Goal: Entertainment & Leisure: Consume media (video, audio)

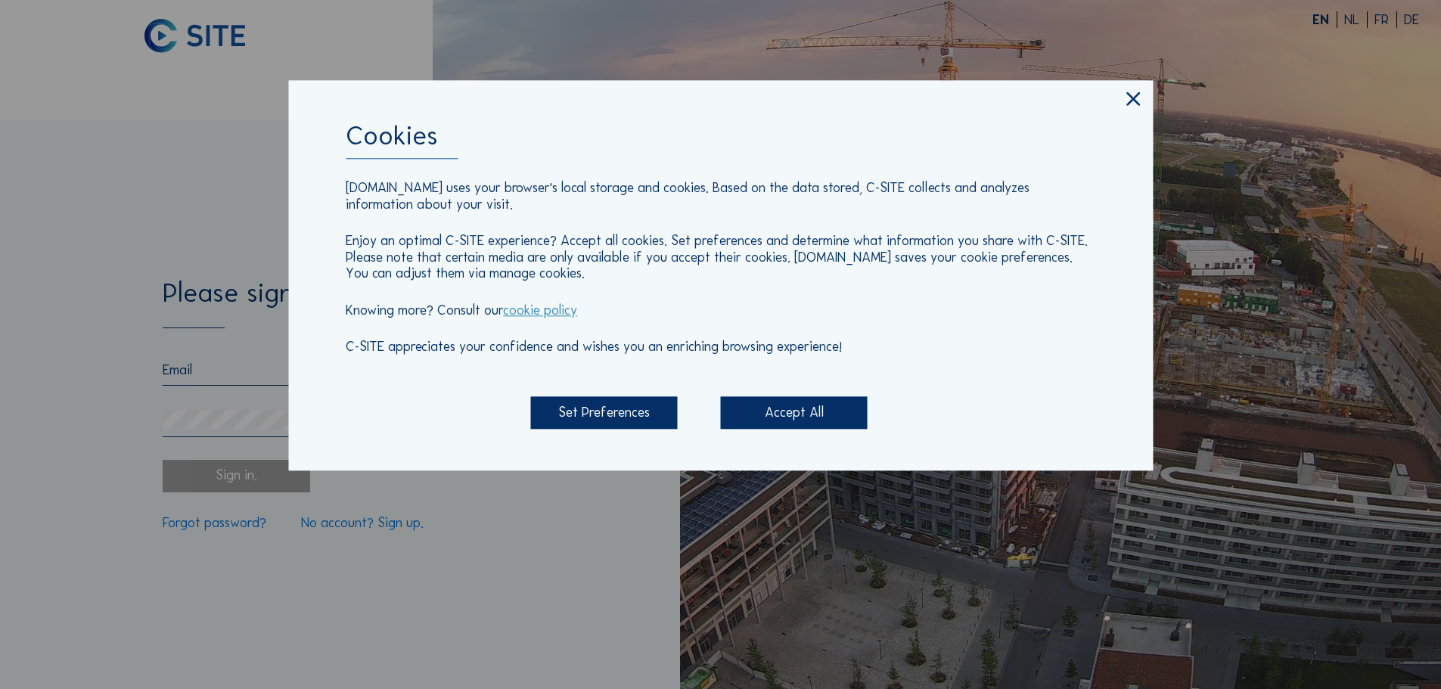
click at [1129, 98] on icon at bounding box center [1133, 99] width 23 height 23
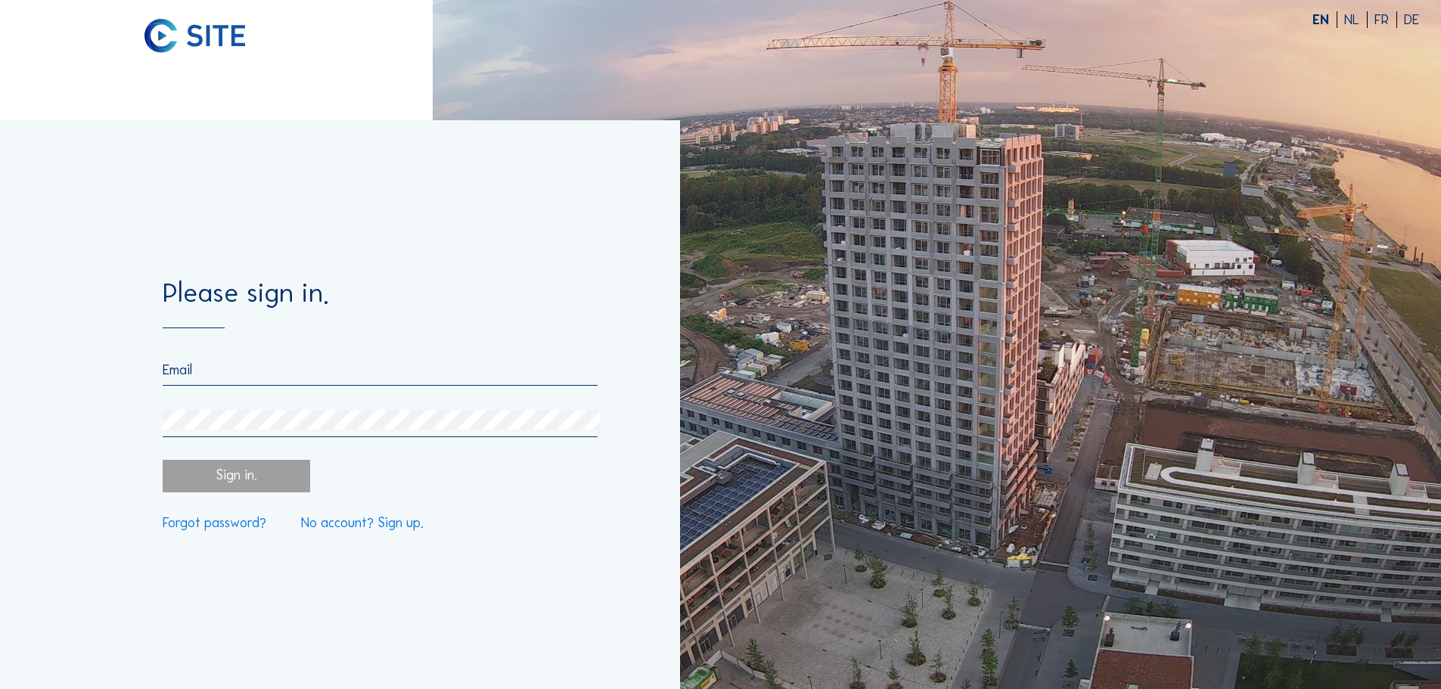
click at [219, 384] on div at bounding box center [380, 374] width 434 height 24
click at [217, 377] on input "email" at bounding box center [380, 370] width 434 height 17
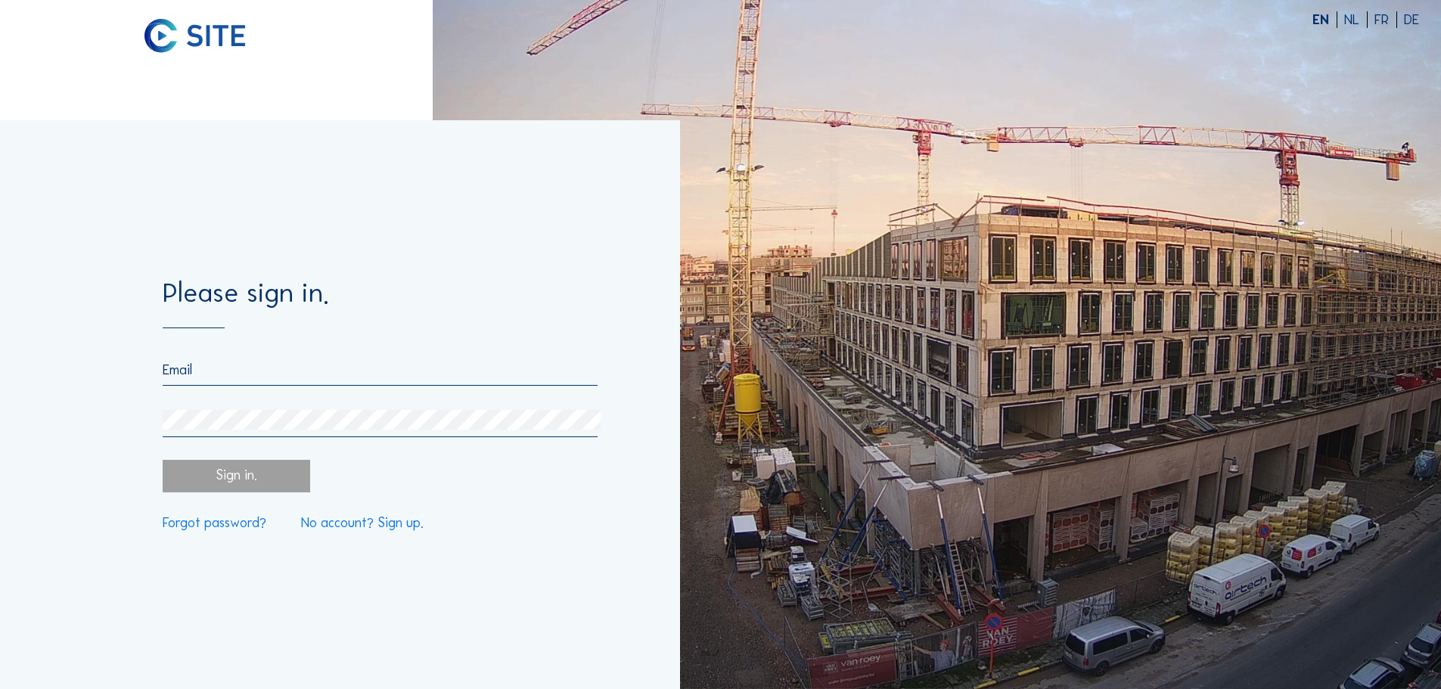
type input "[PERSON_NAME][EMAIL_ADDRESS][DOMAIN_NAME]"
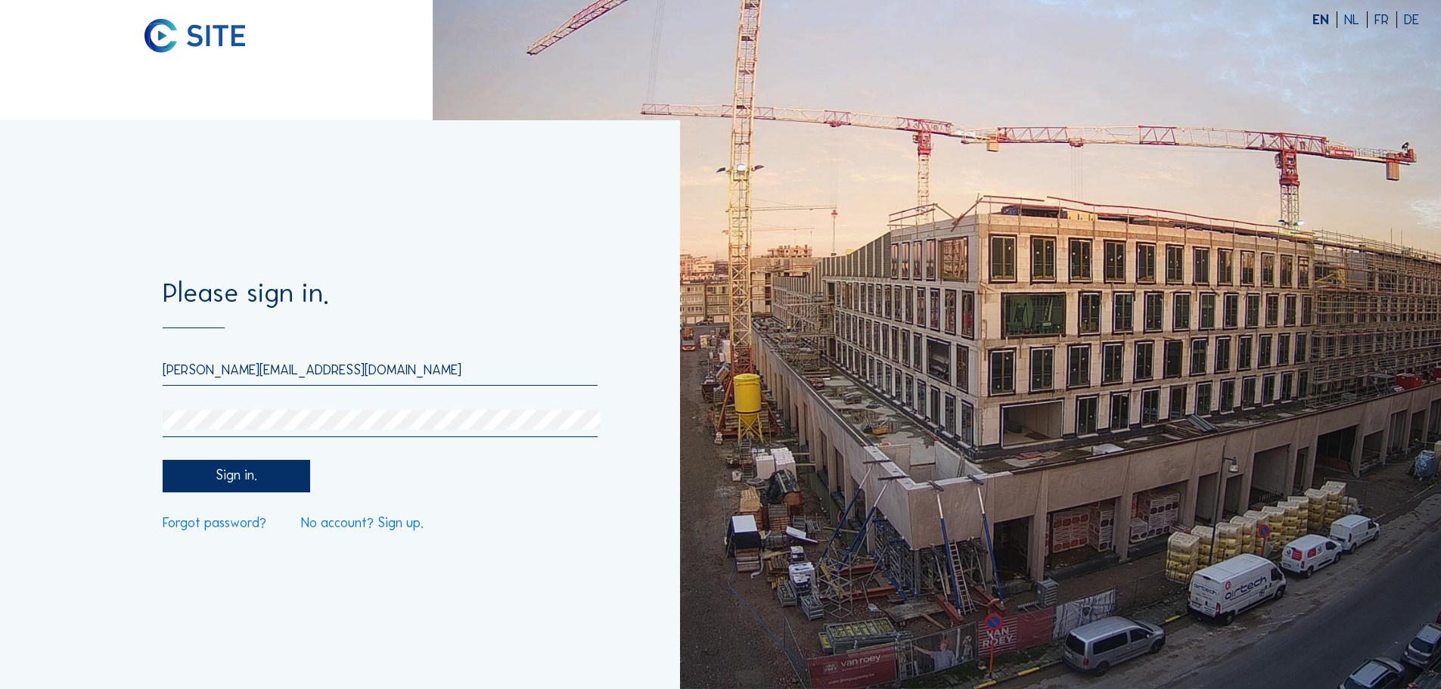
click at [267, 477] on div "Sign in." at bounding box center [236, 476] width 147 height 33
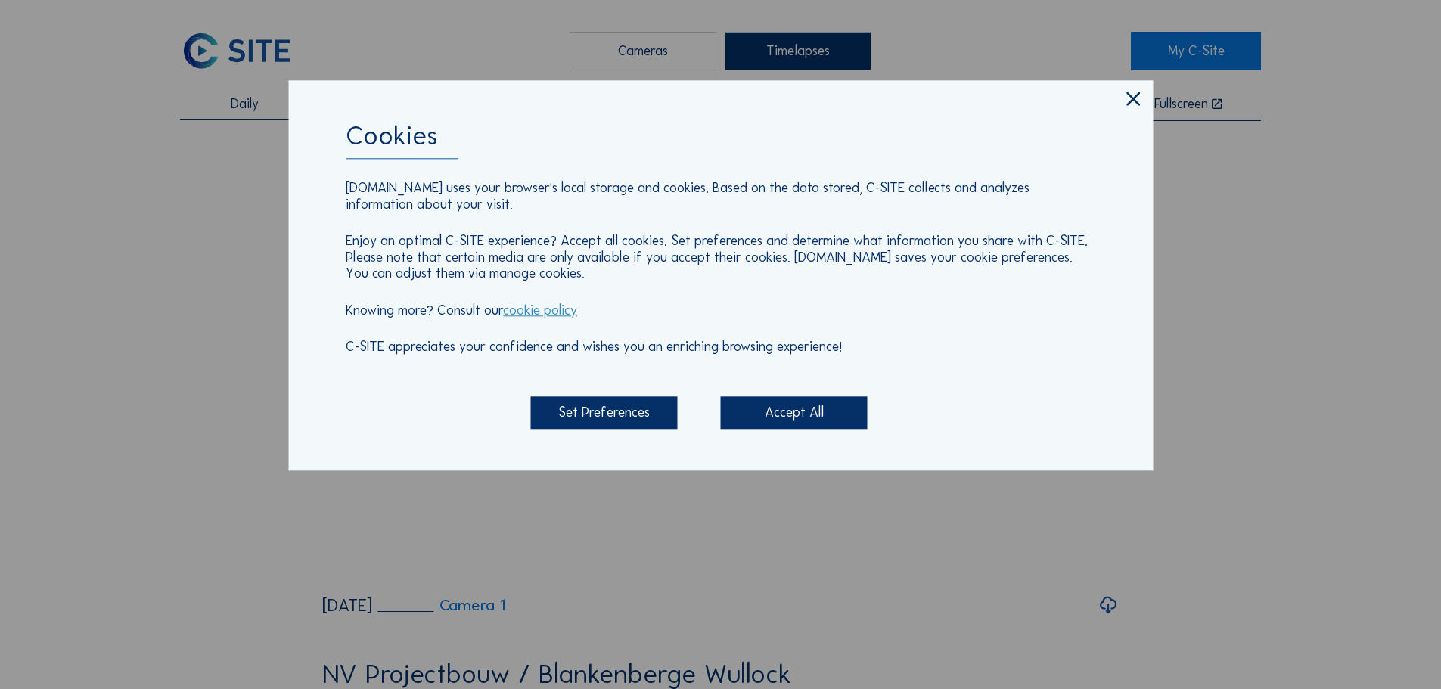
click at [1138, 104] on icon at bounding box center [1133, 99] width 23 height 23
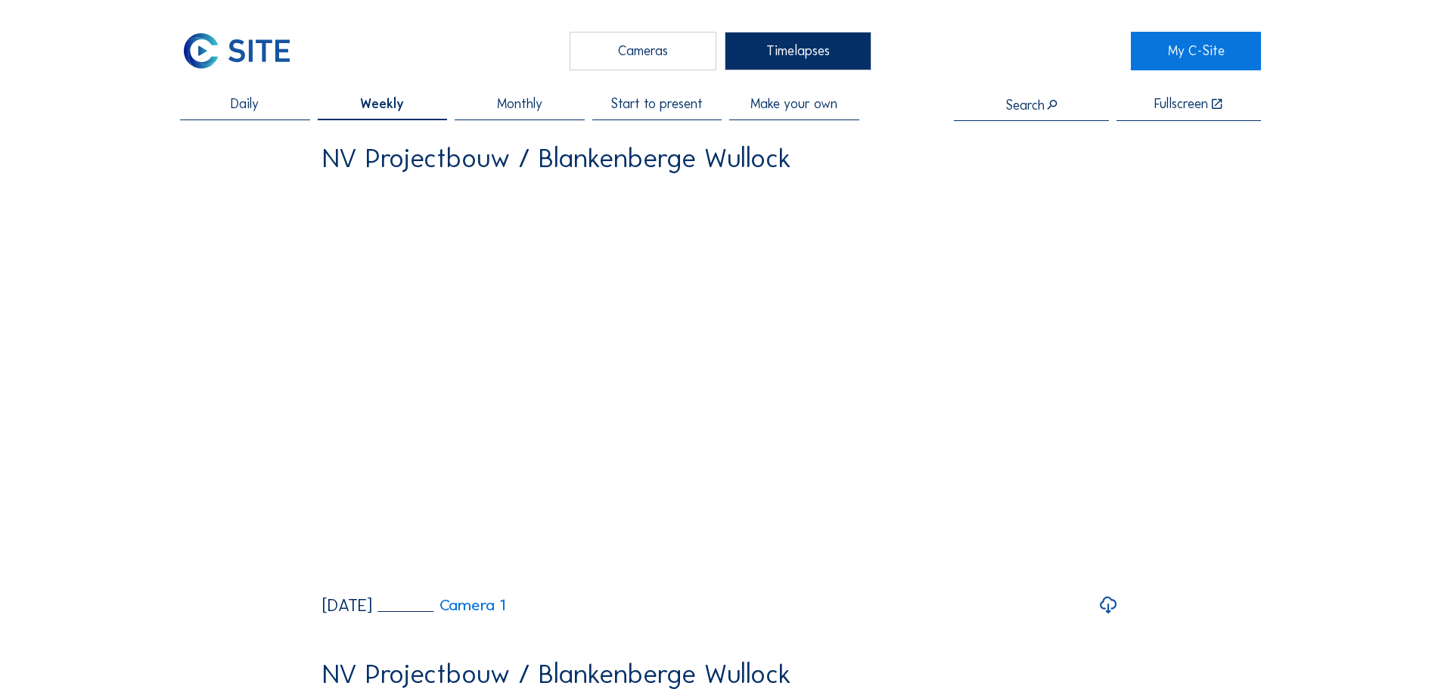
click at [662, 109] on span "Start to present" at bounding box center [657, 105] width 92 height 14
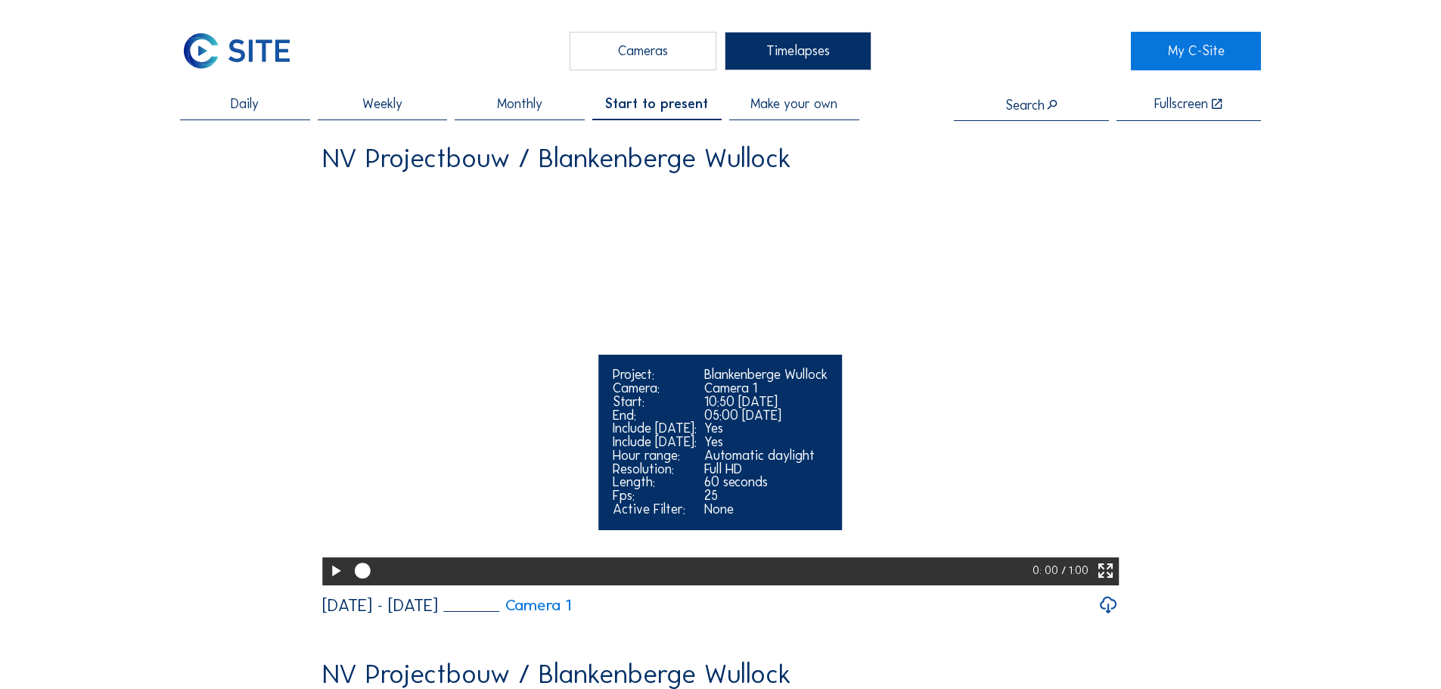
click at [332, 583] on icon at bounding box center [335, 571] width 19 height 23
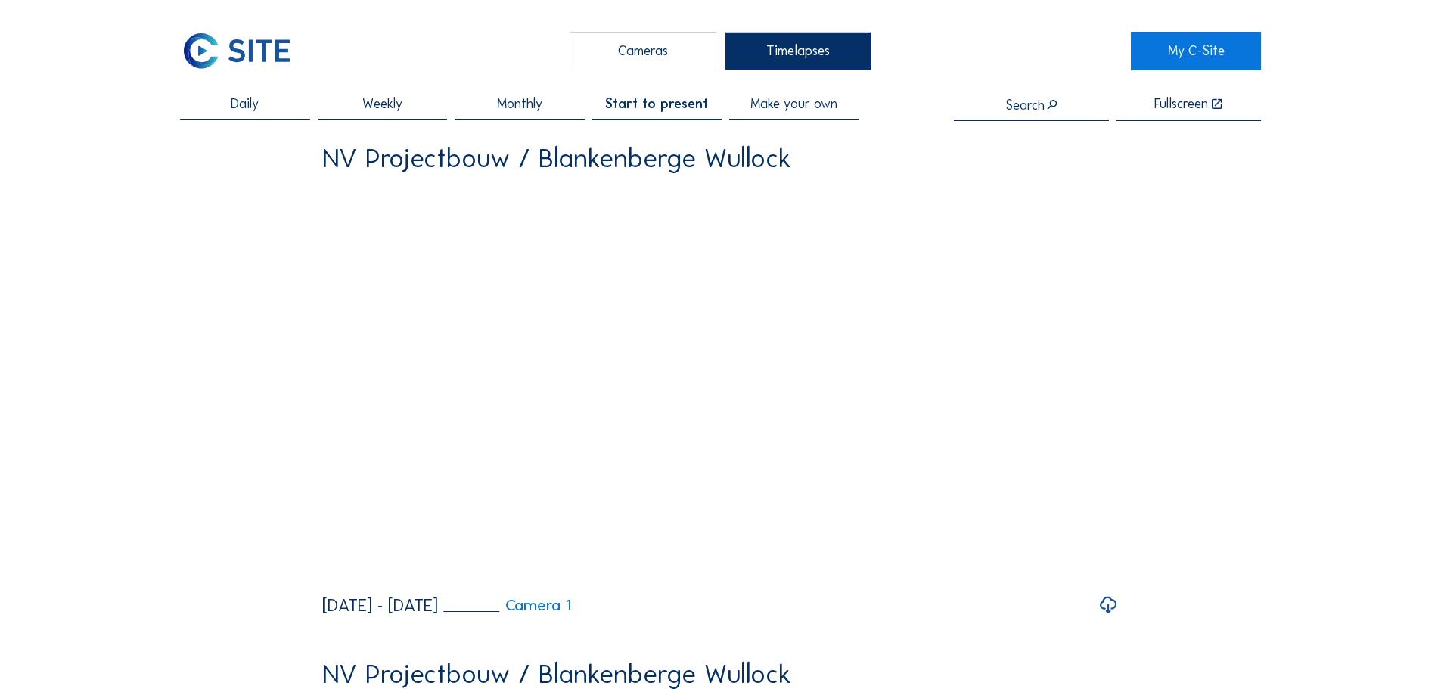
click at [1111, 618] on icon at bounding box center [1109, 606] width 20 height 24
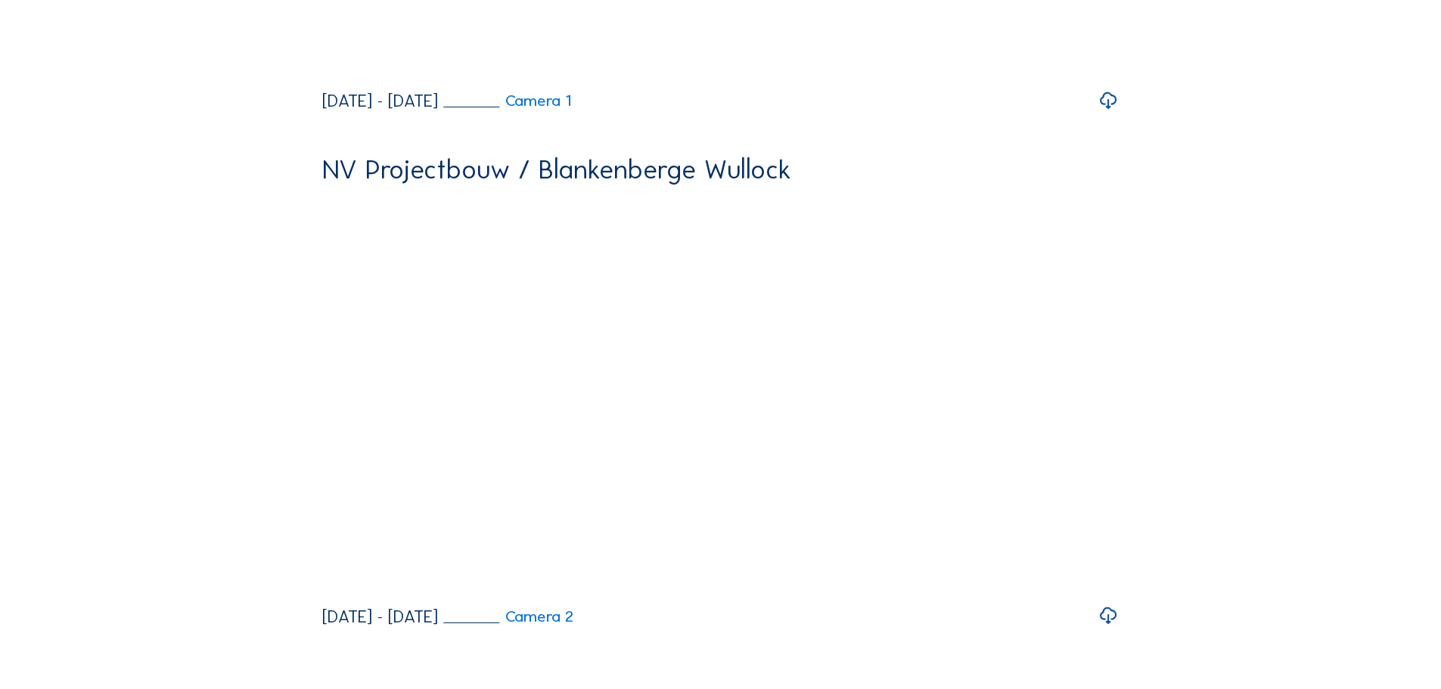
scroll to position [757, 0]
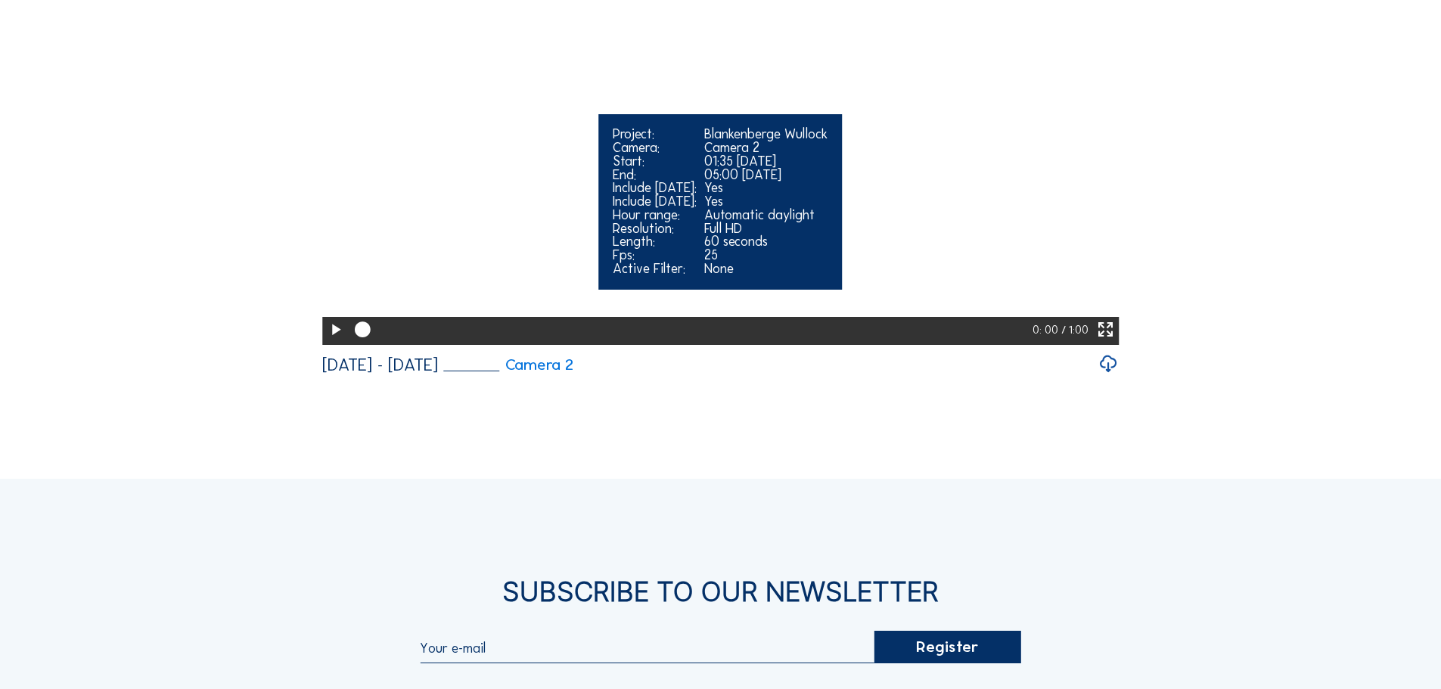
click at [327, 342] on icon at bounding box center [335, 330] width 19 height 23
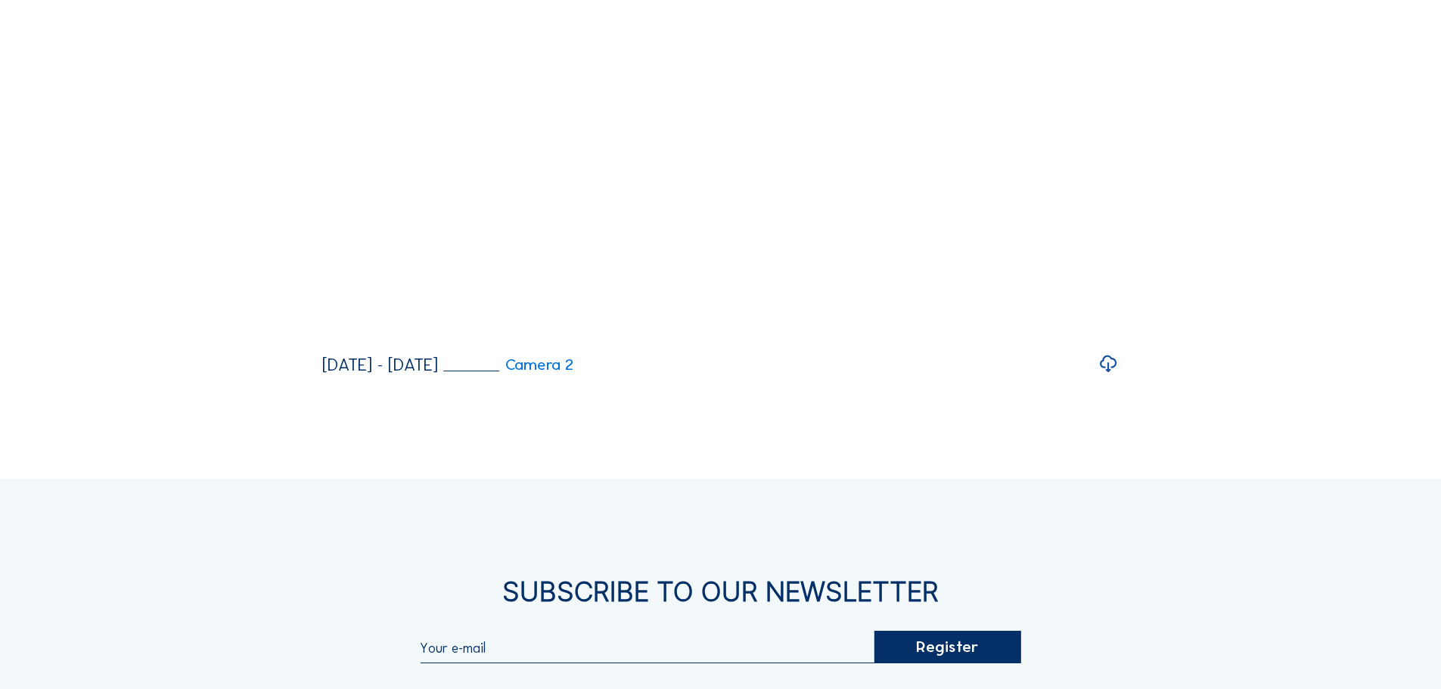
click at [1114, 377] on icon at bounding box center [1109, 365] width 20 height 24
